Goal: Task Accomplishment & Management: Manage account settings

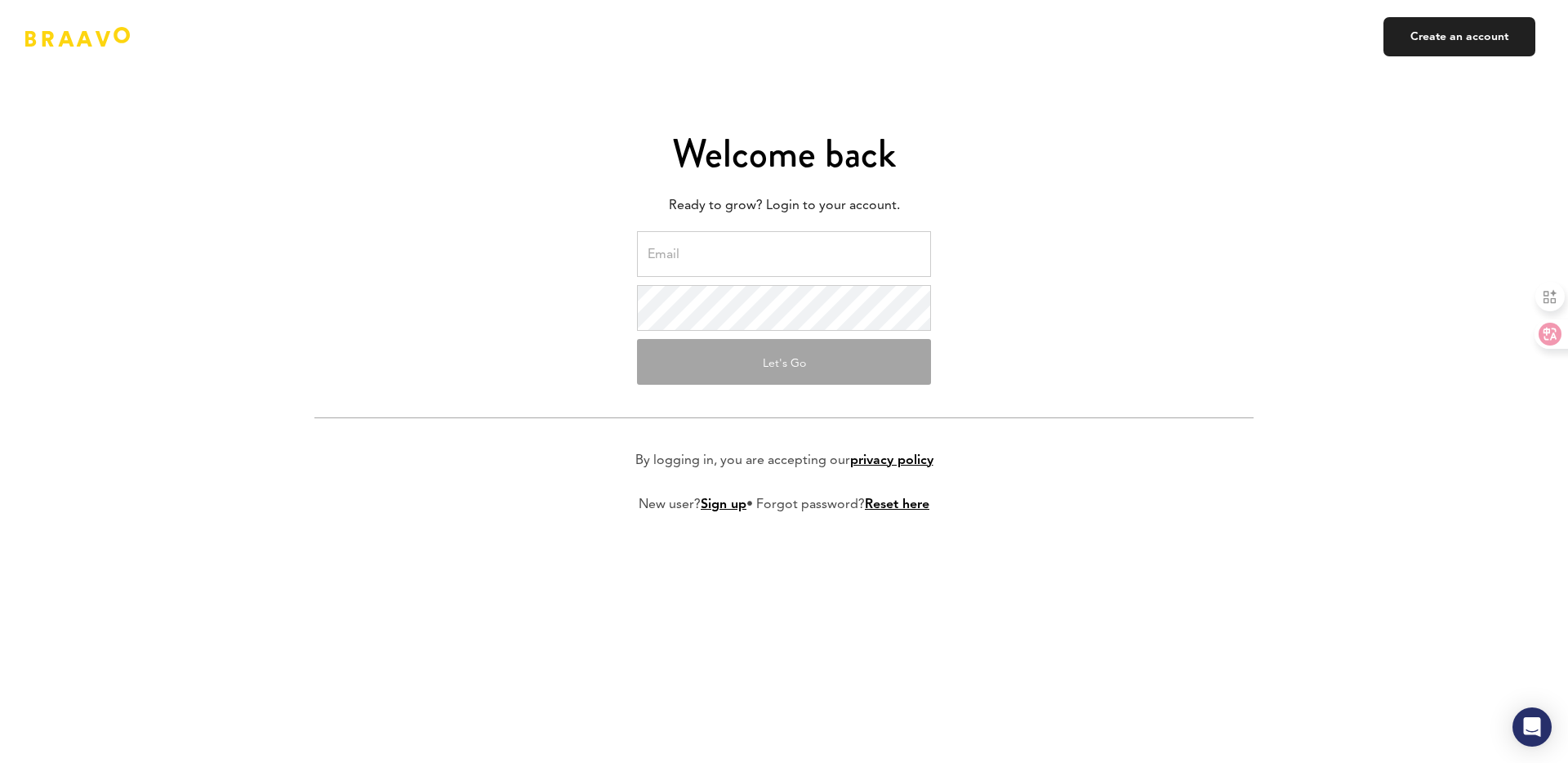
type input "[PERSON_NAME][EMAIL_ADDRESS][DOMAIN_NAME]"
click at [775, 364] on button "Let's Go" at bounding box center [784, 361] width 294 height 46
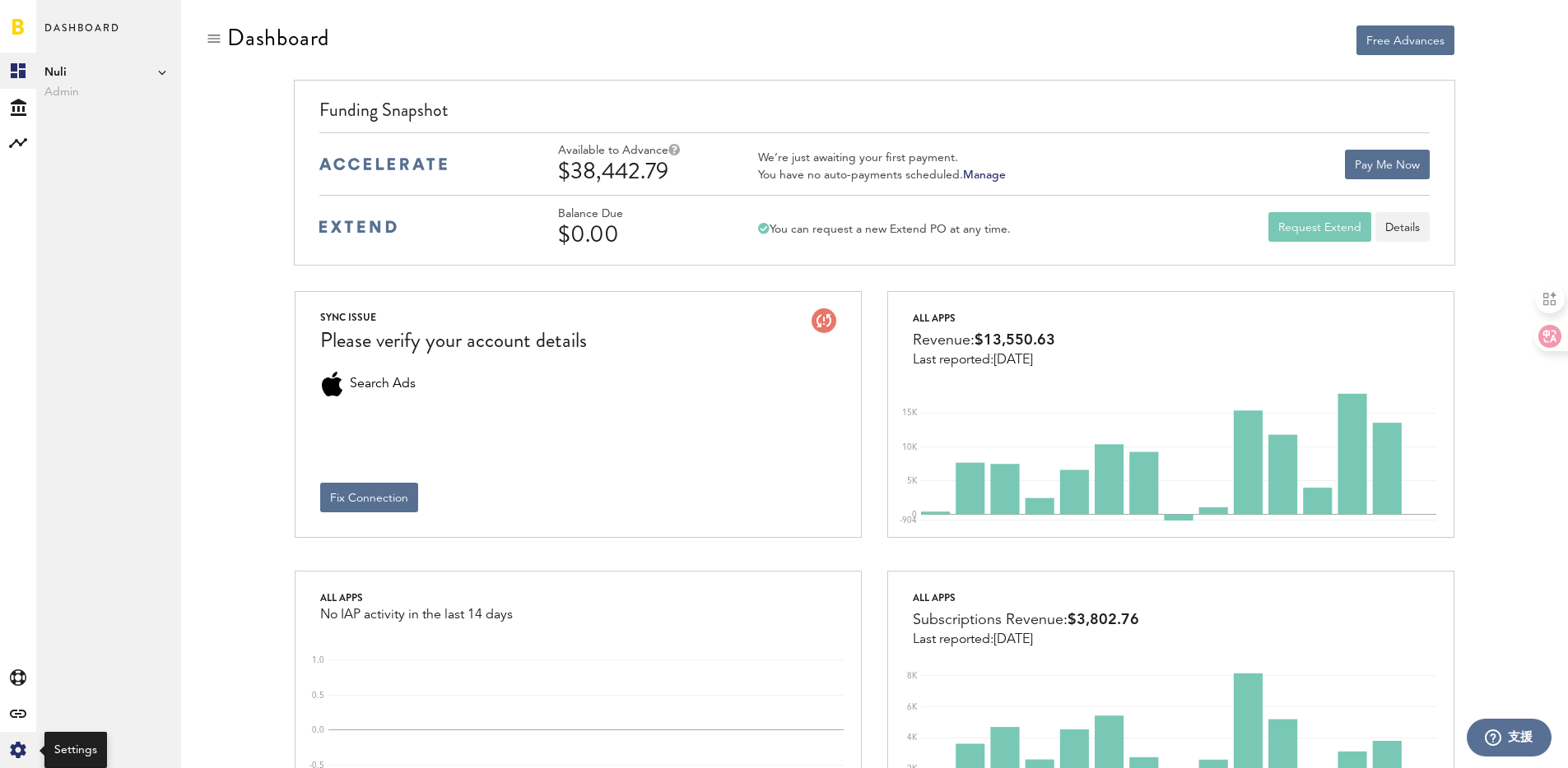
click at [22, 742] on icon "Created with Sketch." at bounding box center [18, 750] width 16 height 16
click at [108, 152] on link "Billing" at bounding box center [108, 143] width 145 height 36
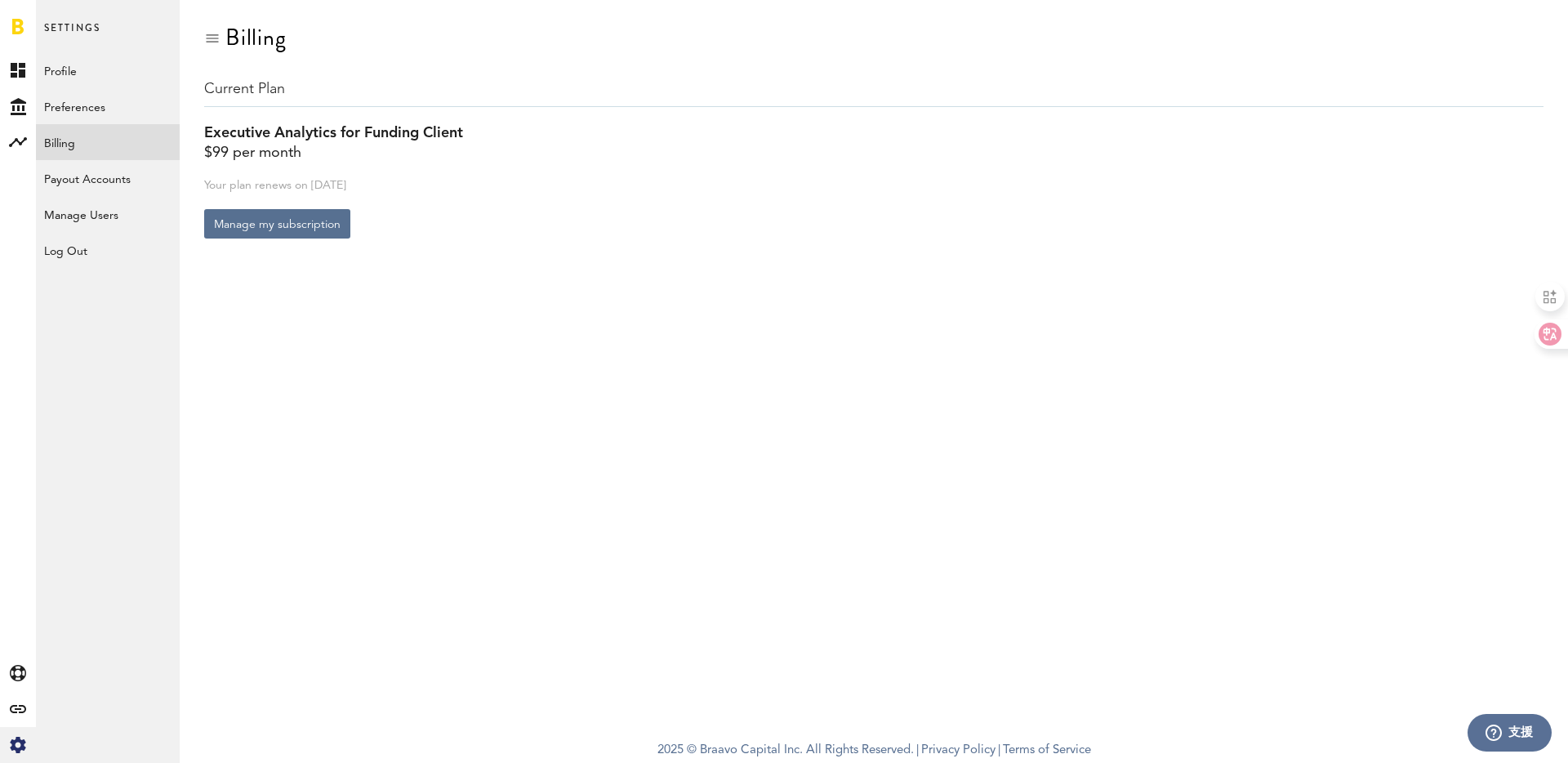
drag, startPoint x: 422, startPoint y: 187, endPoint x: 210, endPoint y: 175, distance: 212.3
click at [210, 175] on div "Current Plan Executive Analytics for Funding Client $99 per month Your plan ren…" at bounding box center [874, 159] width 1340 height 160
drag, startPoint x: 248, startPoint y: 230, endPoint x: 121, endPoint y: 221, distance: 127.3
click at [121, 221] on div "Created with Sketch. Created with Sketch. Created with Sketch. Created with Ske…" at bounding box center [784, 381] width 1568 height 763
click at [92, 177] on link "Payout Accounts" at bounding box center [107, 178] width 144 height 36
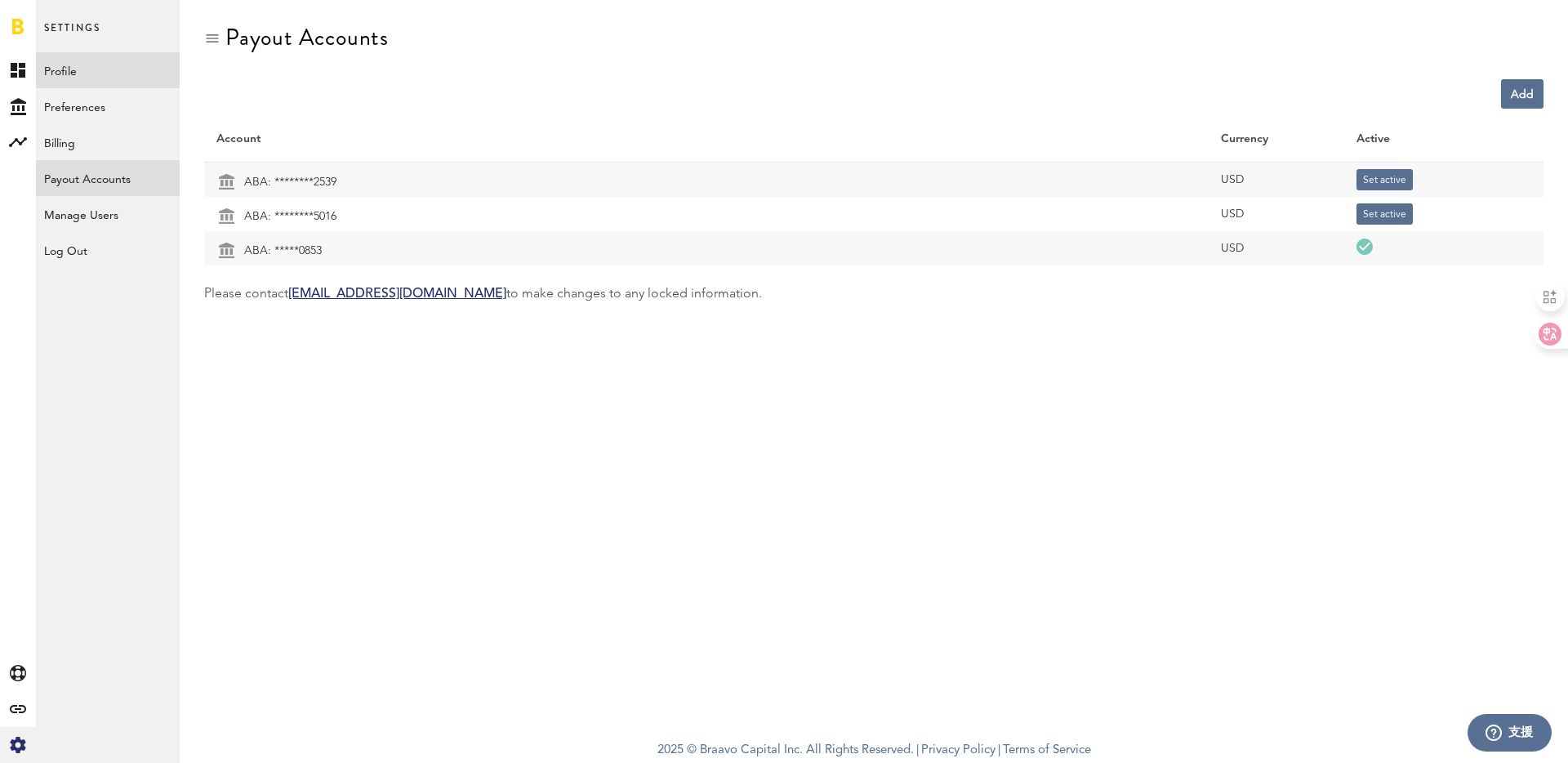
click at [116, 69] on link "Profile" at bounding box center [107, 70] width 144 height 36
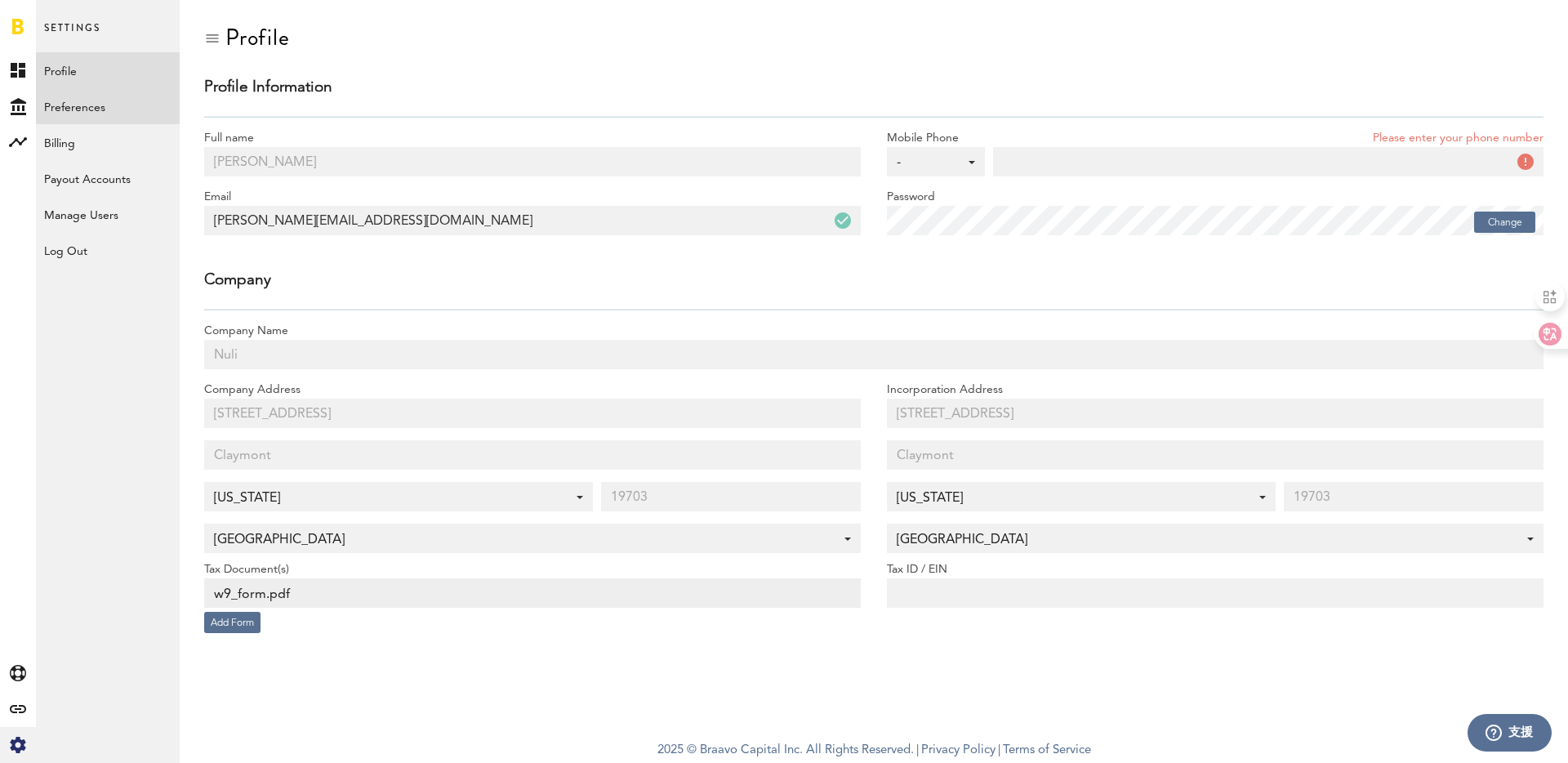
click at [121, 109] on link "Preferences" at bounding box center [107, 106] width 144 height 36
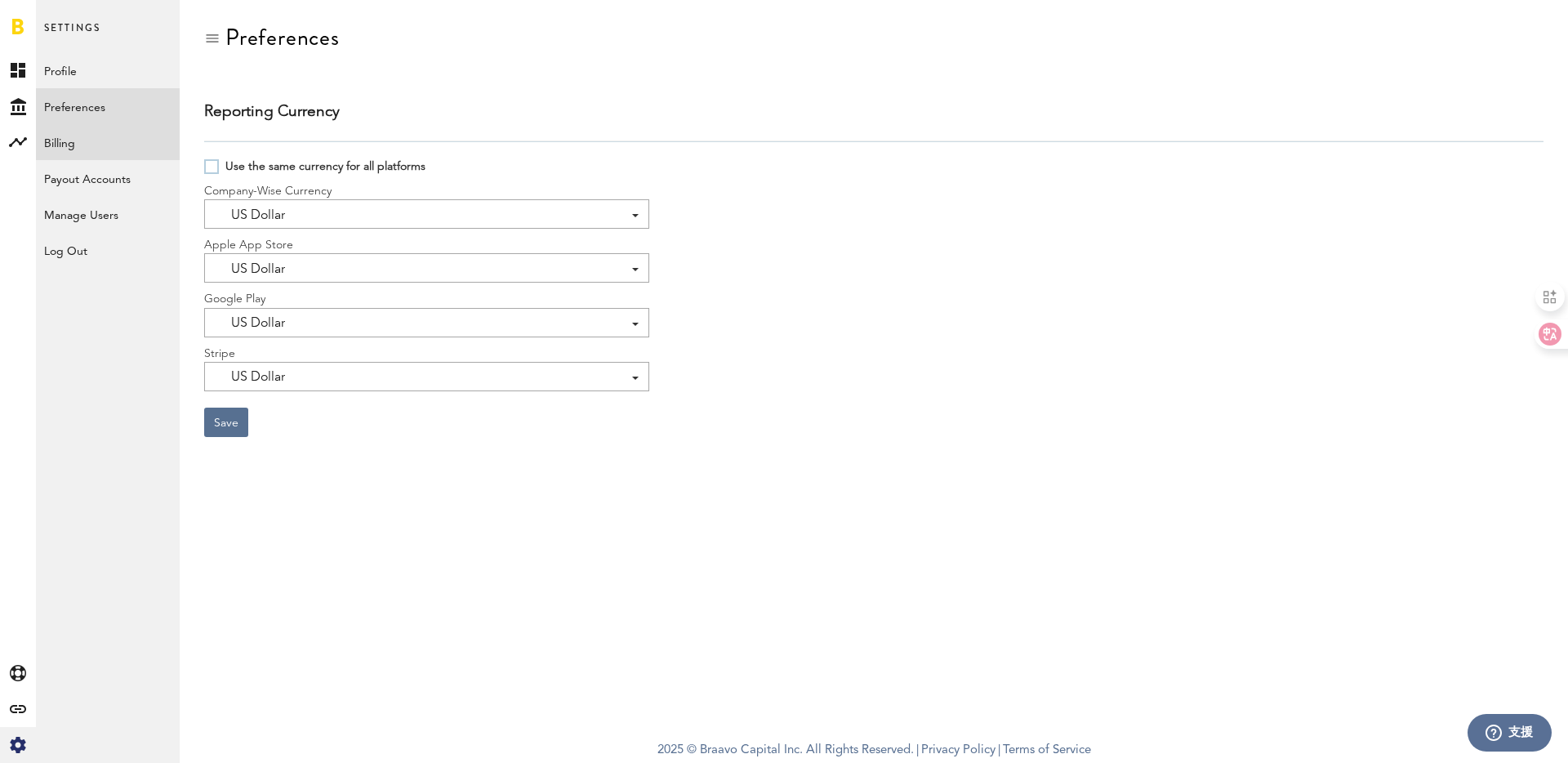
click at [124, 141] on link "Billing" at bounding box center [107, 142] width 144 height 36
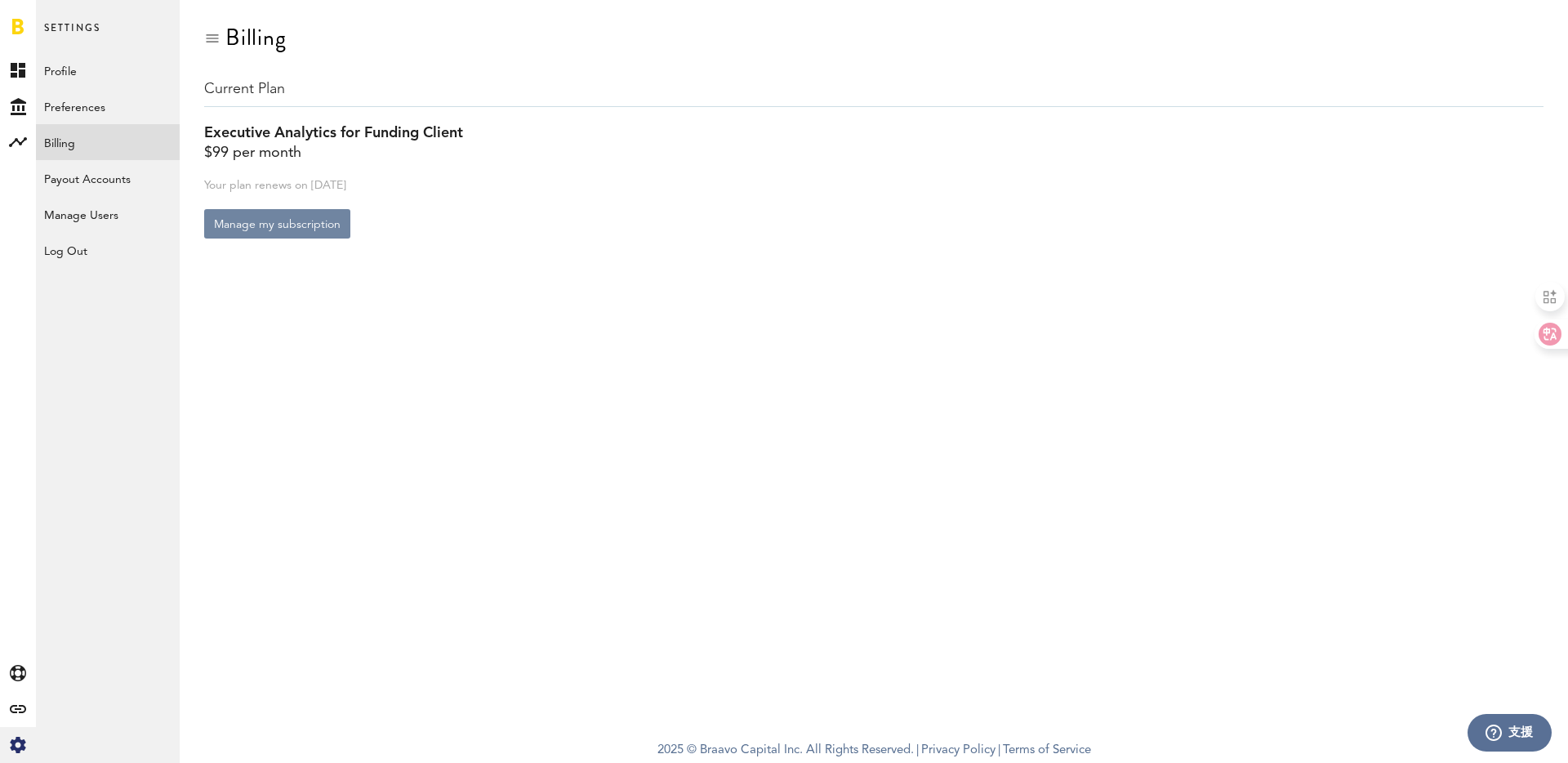
click at [310, 224] on button "Manage my subscription" at bounding box center [277, 223] width 146 height 29
